Goal: Information Seeking & Learning: Learn about a topic

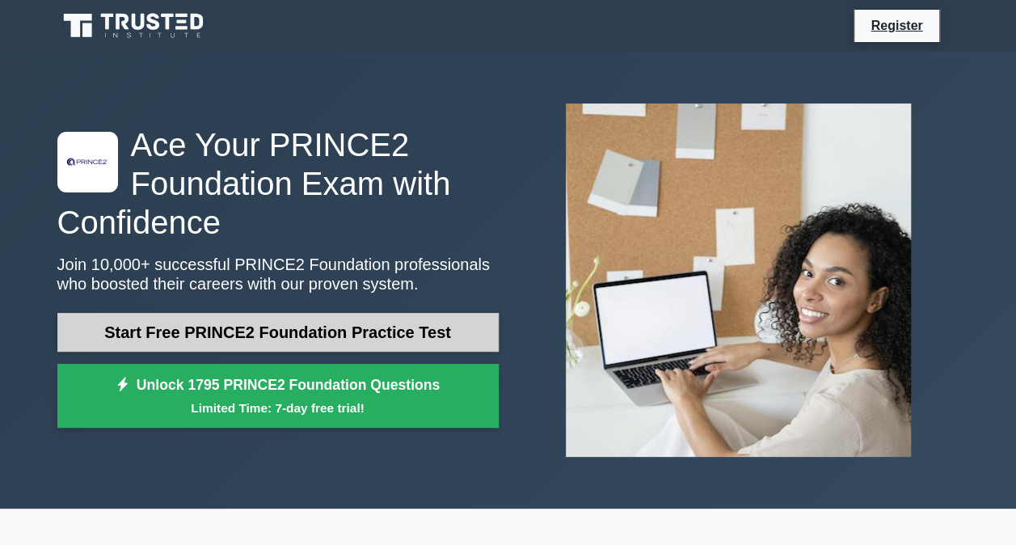
click at [257, 328] on link "Start Free PRINCE2 Foundation Practice Test" at bounding box center [277, 332] width 441 height 39
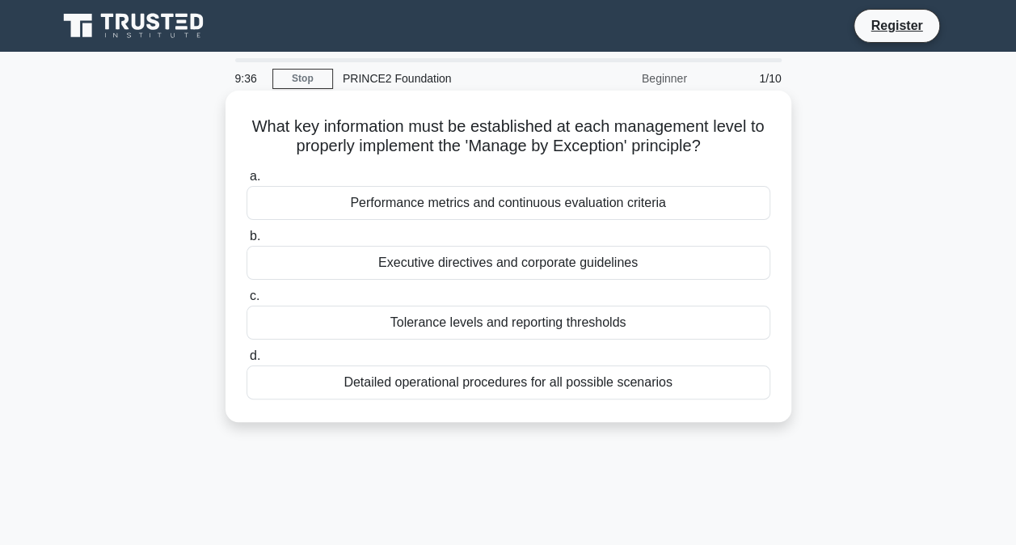
click at [543, 194] on div "Performance metrics and continuous evaluation criteria" at bounding box center [508, 203] width 524 height 34
click at [246, 182] on input "a. Performance metrics and continuous evaluation criteria" at bounding box center [246, 176] width 0 height 11
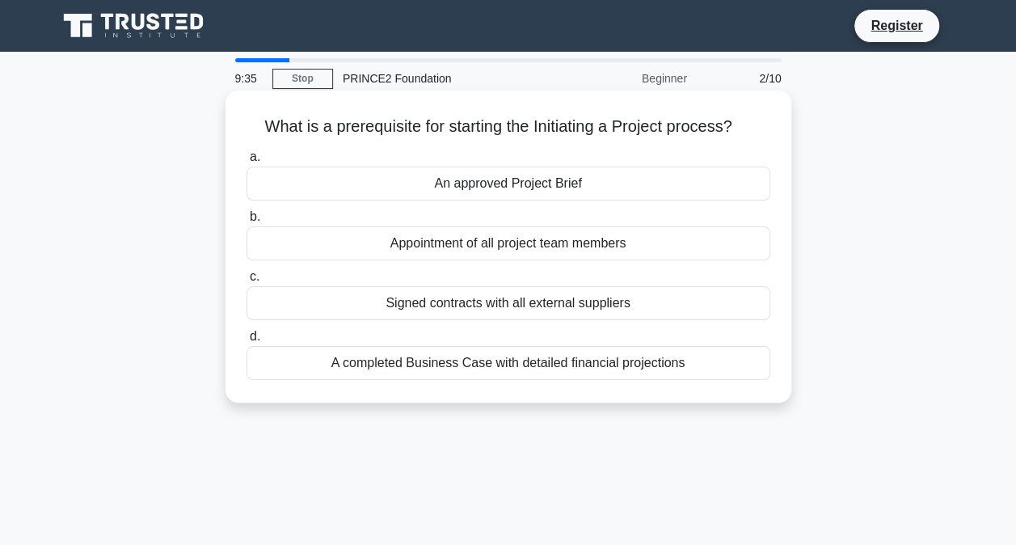
click at [512, 178] on div "An approved Project Brief" at bounding box center [508, 183] width 524 height 34
click at [246, 162] on input "a. An approved Project Brief" at bounding box center [246, 157] width 0 height 11
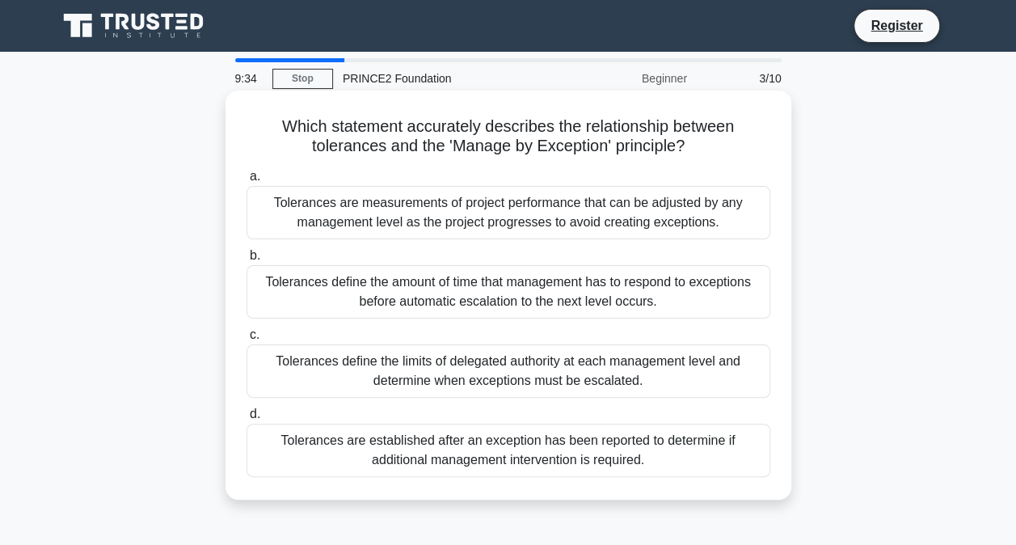
click at [443, 284] on div "Tolerances define the amount of time that management has to respond to exceptio…" at bounding box center [508, 291] width 524 height 53
click at [246, 261] on input "b. Tolerances define the amount of time that management has to respond to excep…" at bounding box center [246, 256] width 0 height 11
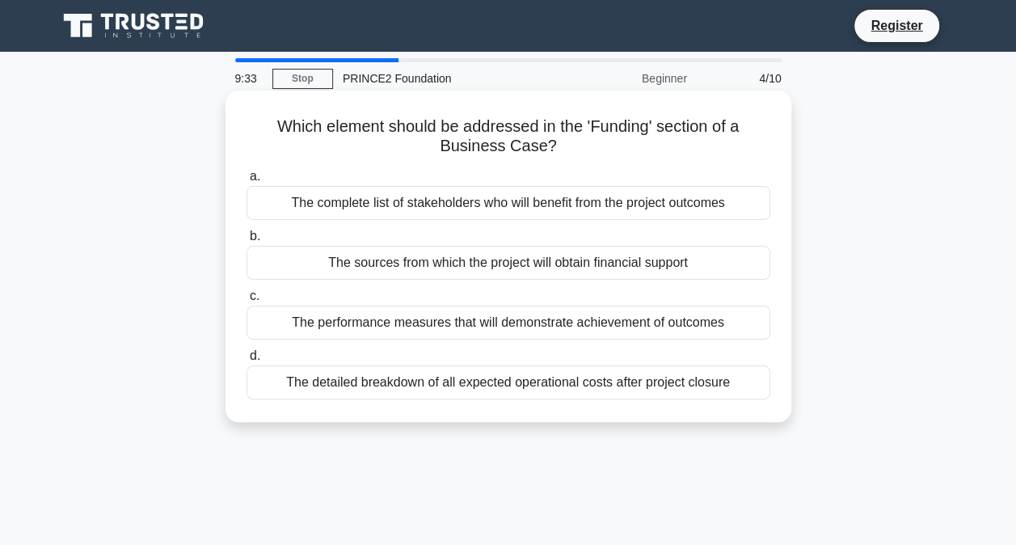
click at [432, 267] on div "The sources from which the project will obtain financial support" at bounding box center [508, 263] width 524 height 34
click at [246, 242] on input "b. The sources from which the project will obtain financial support" at bounding box center [246, 236] width 0 height 11
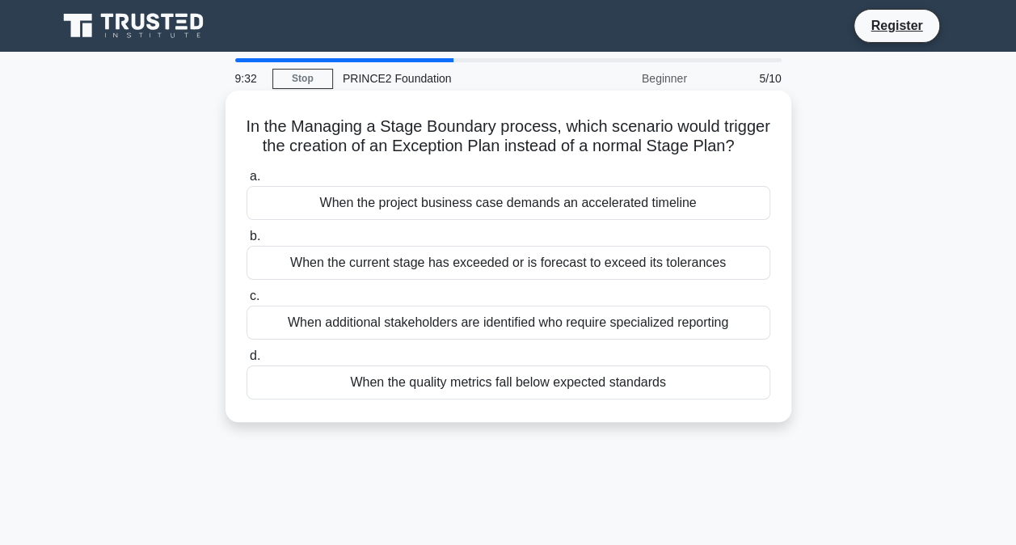
click at [432, 280] on div "When the current stage has exceeded or is forecast to exceed its tolerances" at bounding box center [508, 263] width 524 height 34
click at [246, 242] on input "b. When the current stage has exceeded or is forecast to exceed its tolerances" at bounding box center [246, 236] width 0 height 11
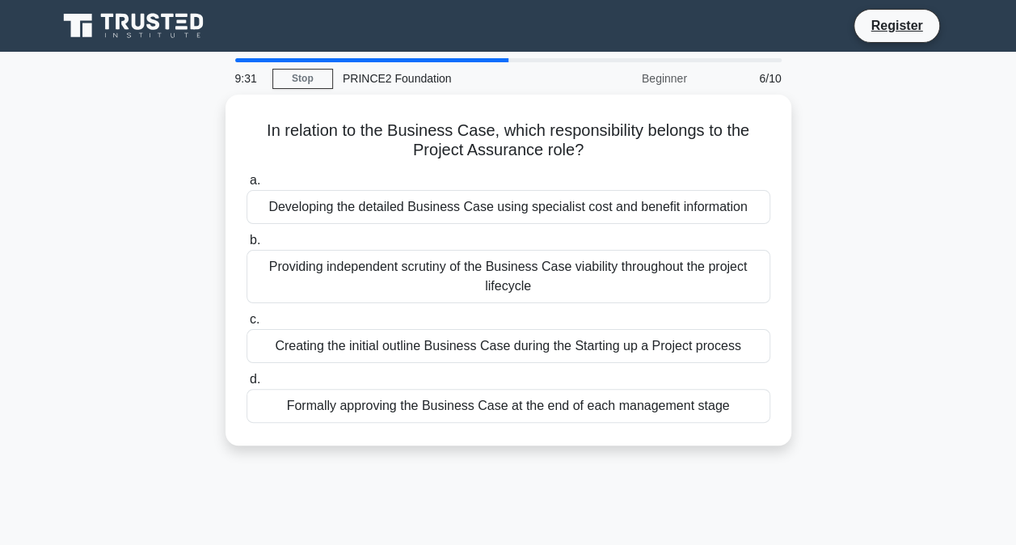
click at [432, 292] on div "Providing independent scrutiny of the Business Case viability throughout the pr…" at bounding box center [508, 276] width 524 height 53
click at [246, 246] on input "b. Providing independent scrutiny of the Business Case viability throughout the…" at bounding box center [246, 240] width 0 height 11
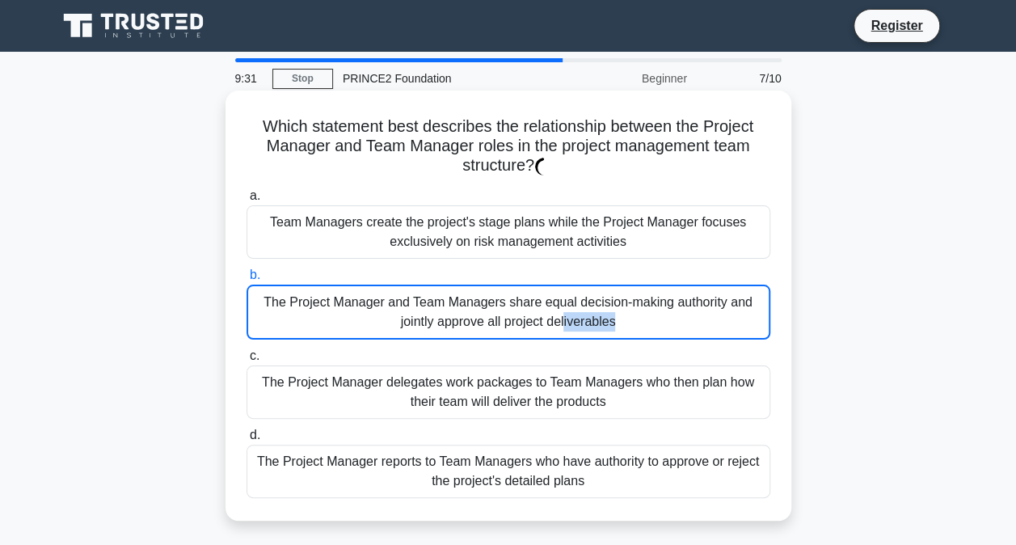
click at [432, 292] on div "The Project Manager and Team Managers share equal decision-making authority and…" at bounding box center [508, 311] width 524 height 55
click at [246, 280] on input "b. The Project Manager and Team Managers share equal decision-making authority …" at bounding box center [246, 275] width 0 height 11
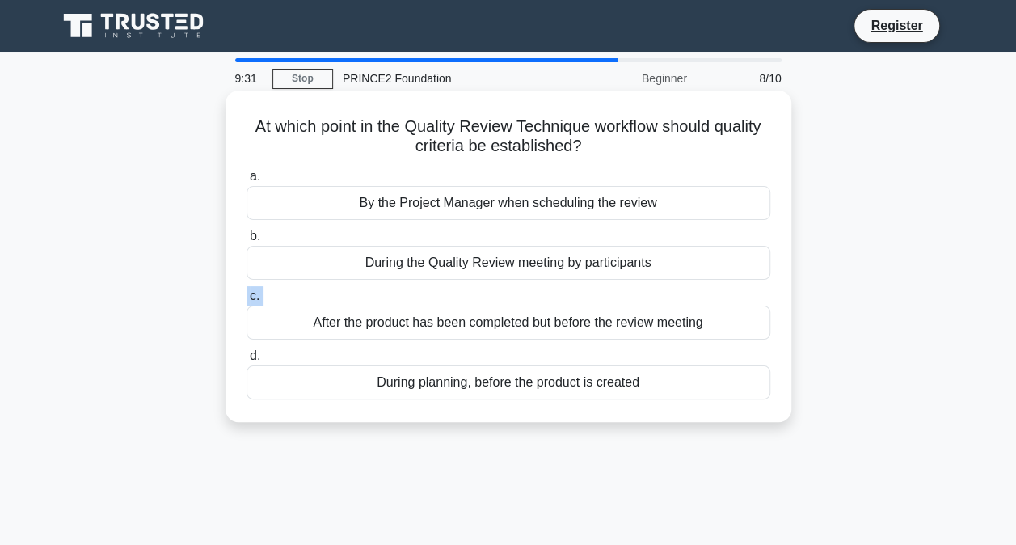
click at [432, 292] on label "c. After the product has been completed but before the review meeting" at bounding box center [508, 312] width 524 height 53
click at [246, 292] on input "c. After the product has been completed but before the review meeting" at bounding box center [246, 296] width 0 height 11
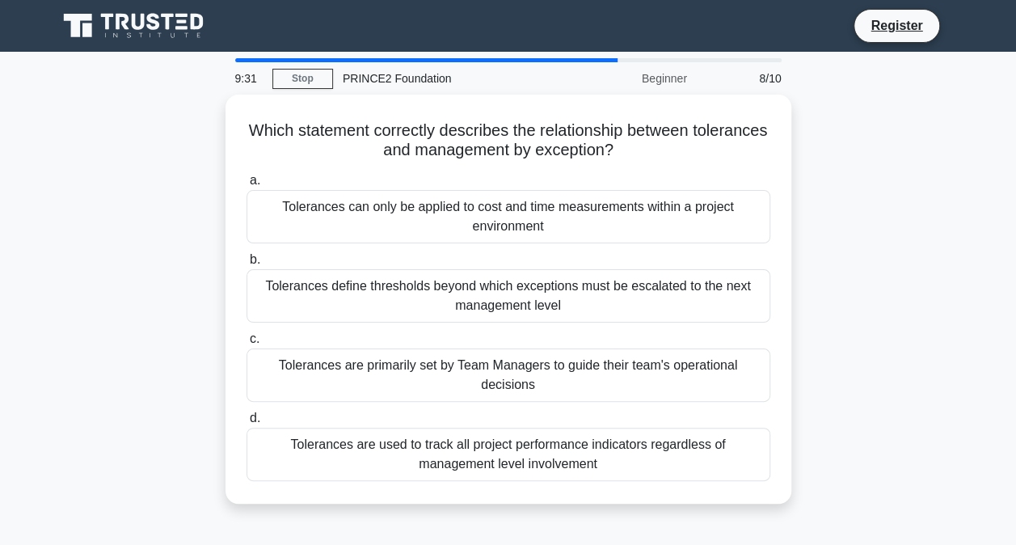
click at [432, 292] on div "Tolerances define thresholds beyond which exceptions must be escalated to the n…" at bounding box center [508, 295] width 524 height 53
click at [246, 265] on input "b. Tolerances define thresholds beyond which exceptions must be escalated to th…" at bounding box center [246, 260] width 0 height 11
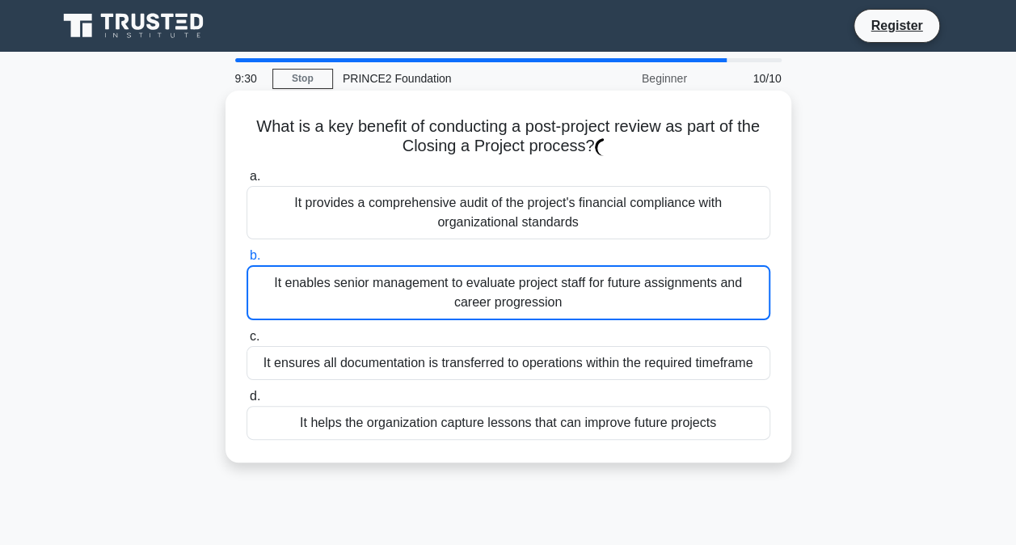
click at [432, 292] on div "It enables senior management to evaluate project staff for future assignments a…" at bounding box center [508, 292] width 524 height 55
click at [246, 261] on input "b. It enables senior management to evaluate project staff for future assignment…" at bounding box center [246, 256] width 0 height 11
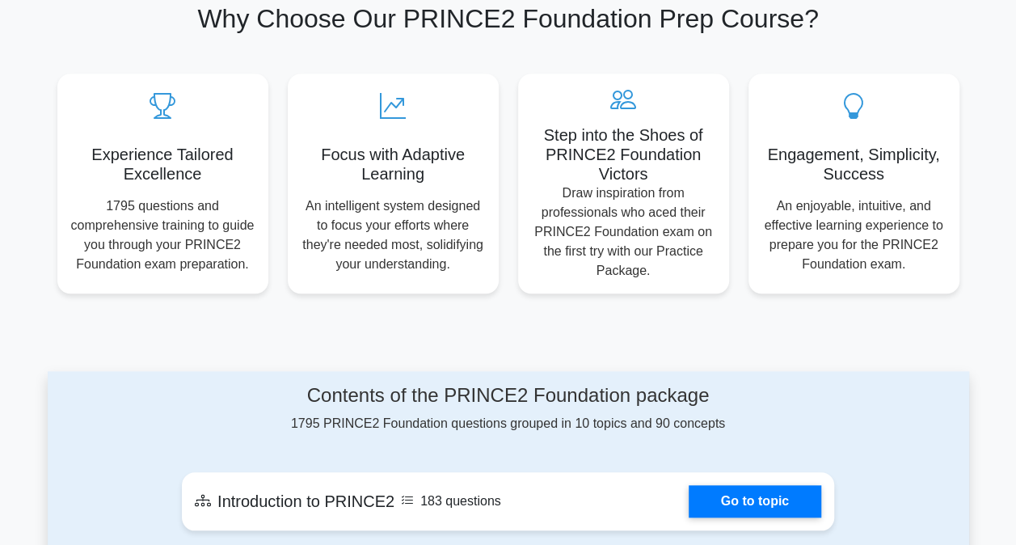
scroll to position [545, 0]
